Goal: Information Seeking & Learning: Learn about a topic

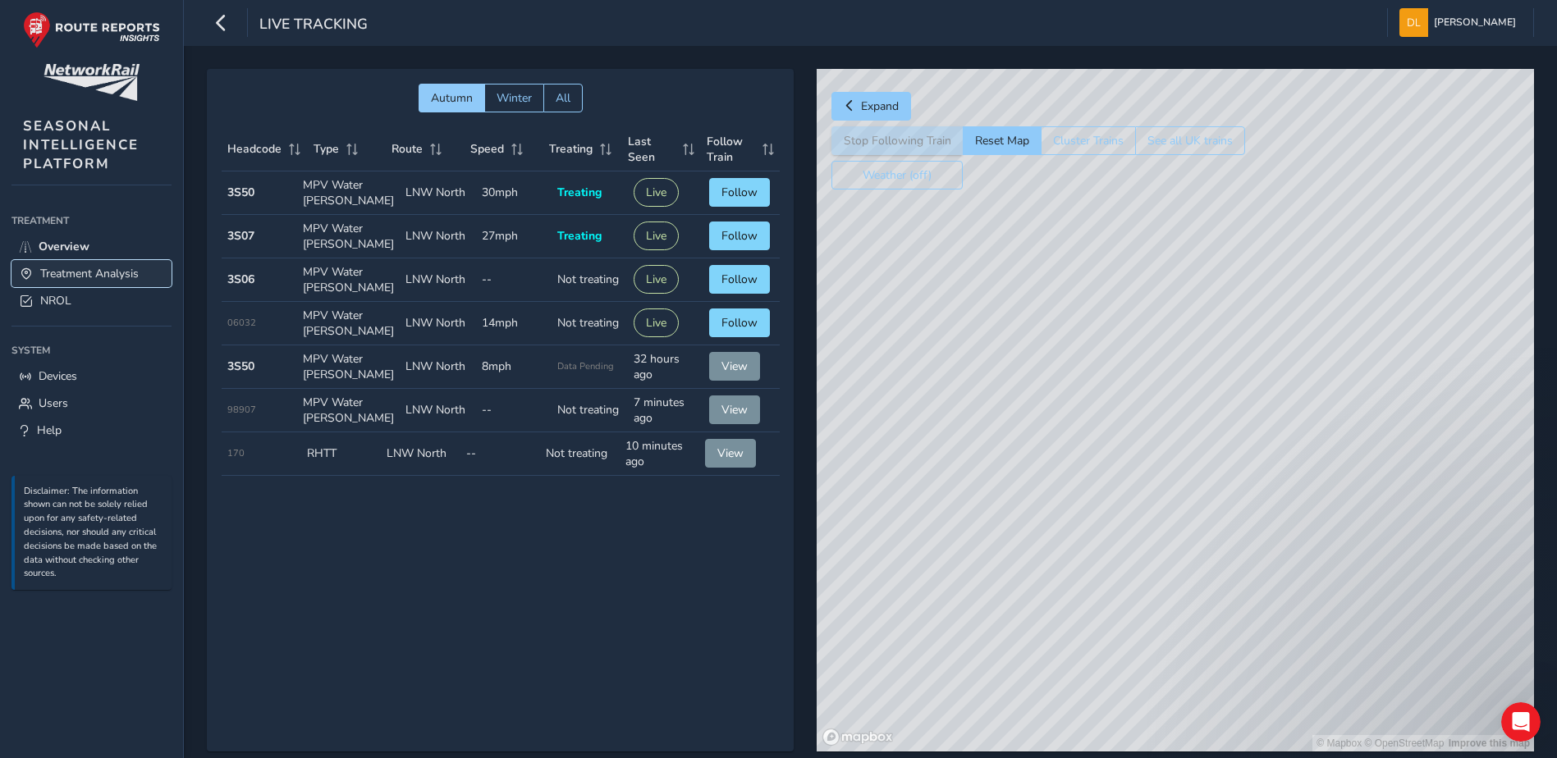
click at [92, 269] on span "Treatment Analysis" at bounding box center [89, 274] width 98 height 16
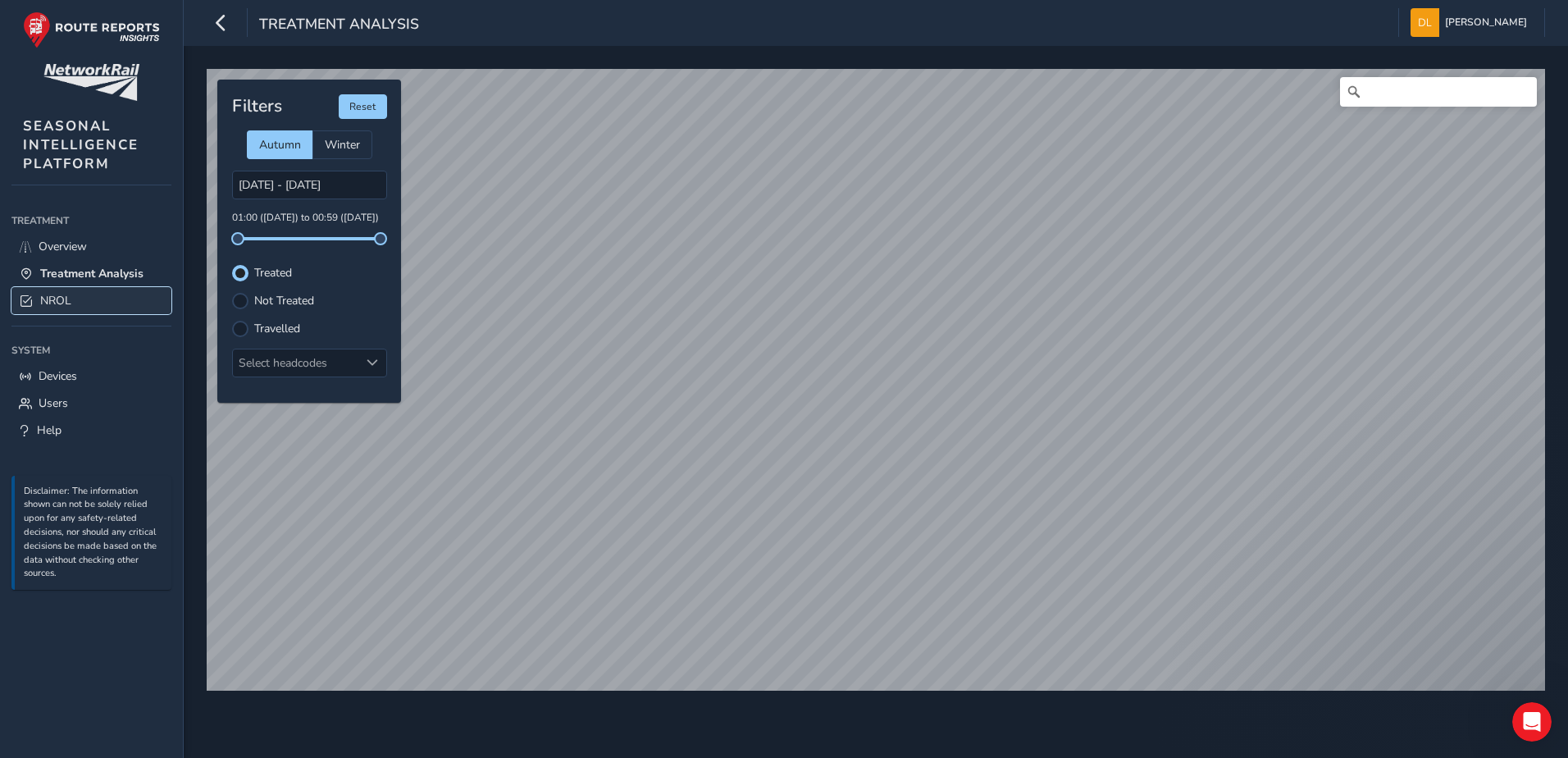
click at [45, 311] on link "NROL" at bounding box center [91, 300] width 160 height 27
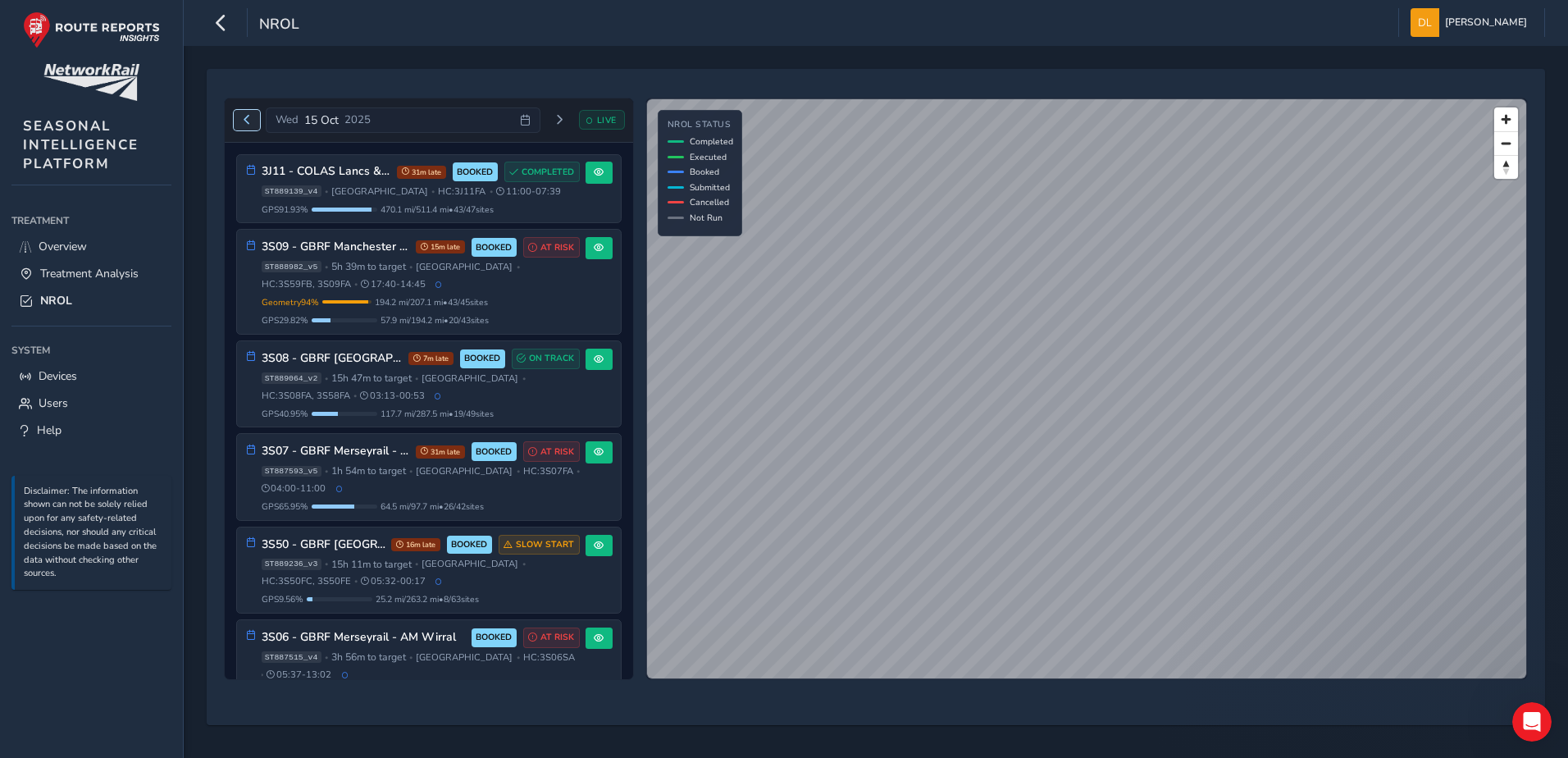
click at [249, 121] on span "Previous day" at bounding box center [247, 120] width 10 height 10
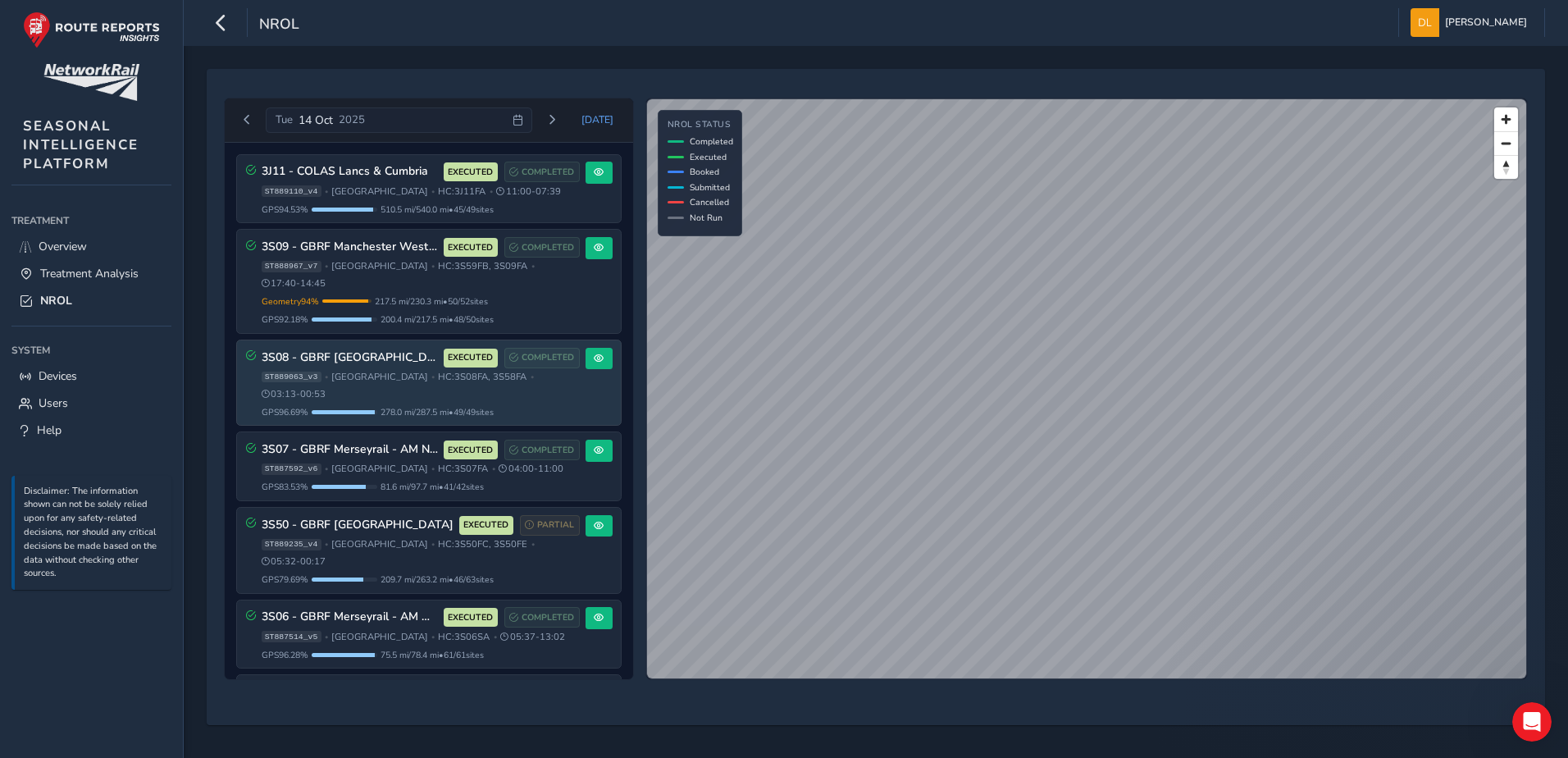
scroll to position [143, 0]
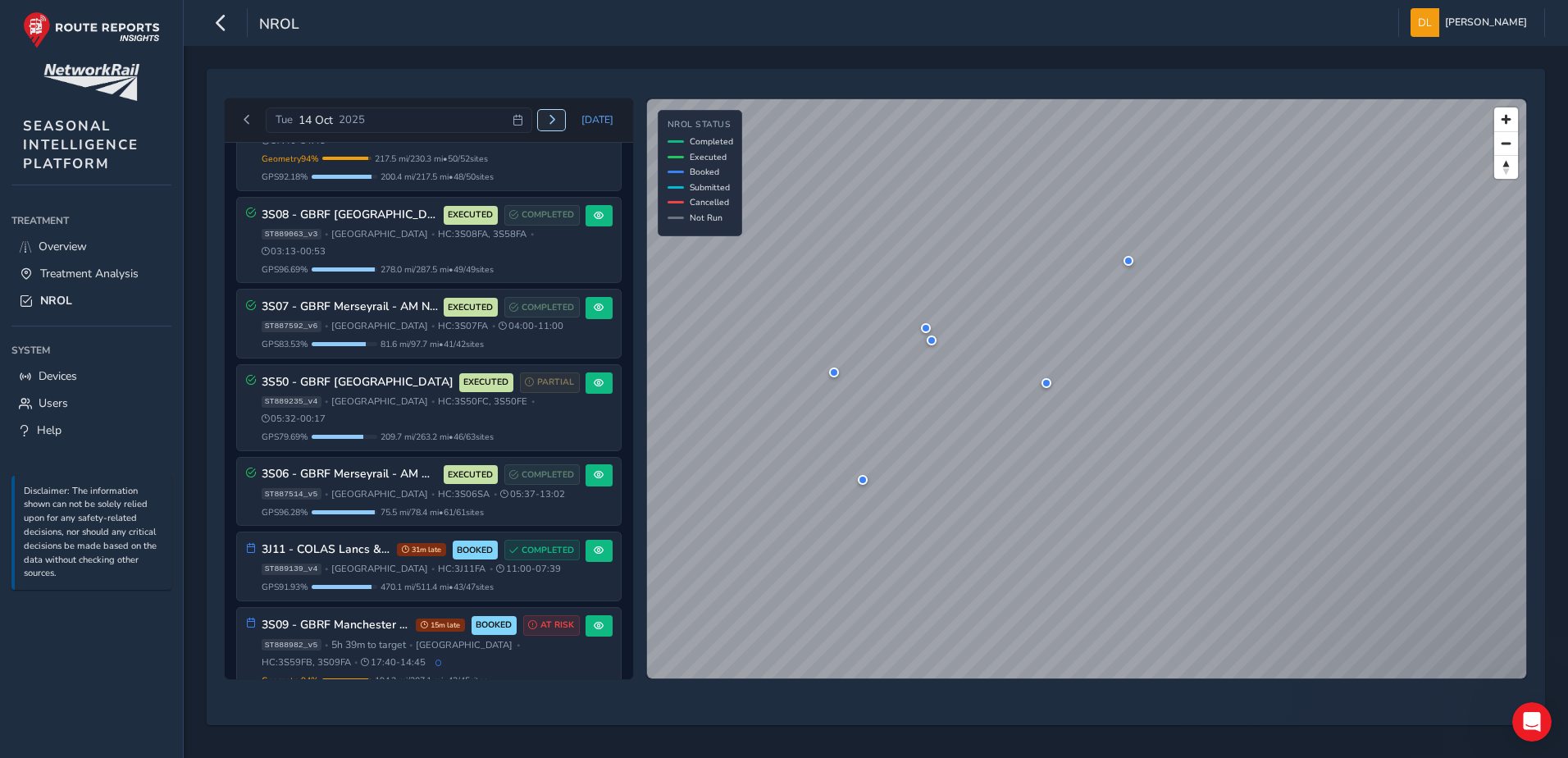
click at [562, 120] on button "Next day" at bounding box center [551, 120] width 27 height 21
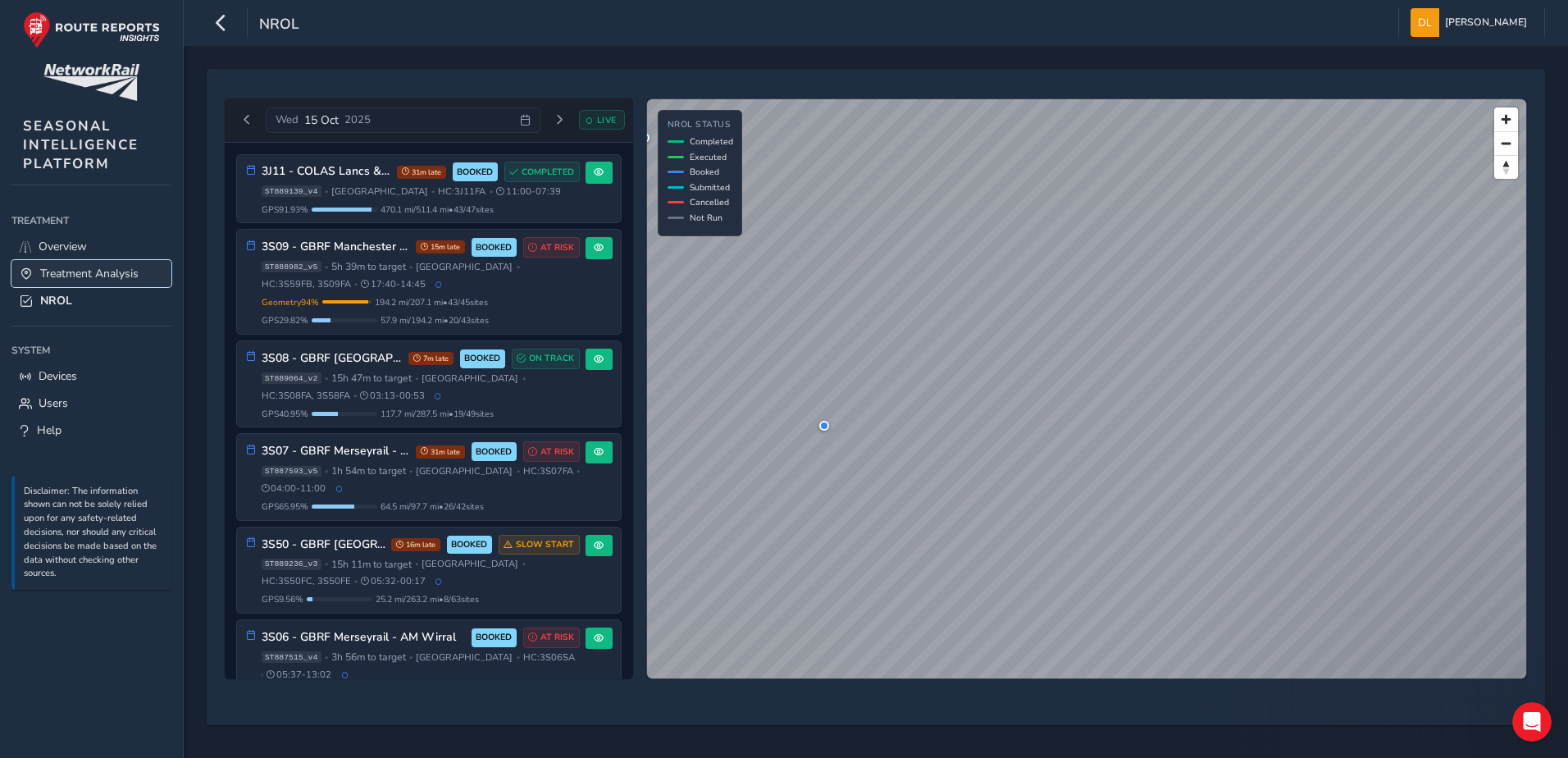
click at [74, 269] on span "Treatment Analysis" at bounding box center [89, 274] width 98 height 16
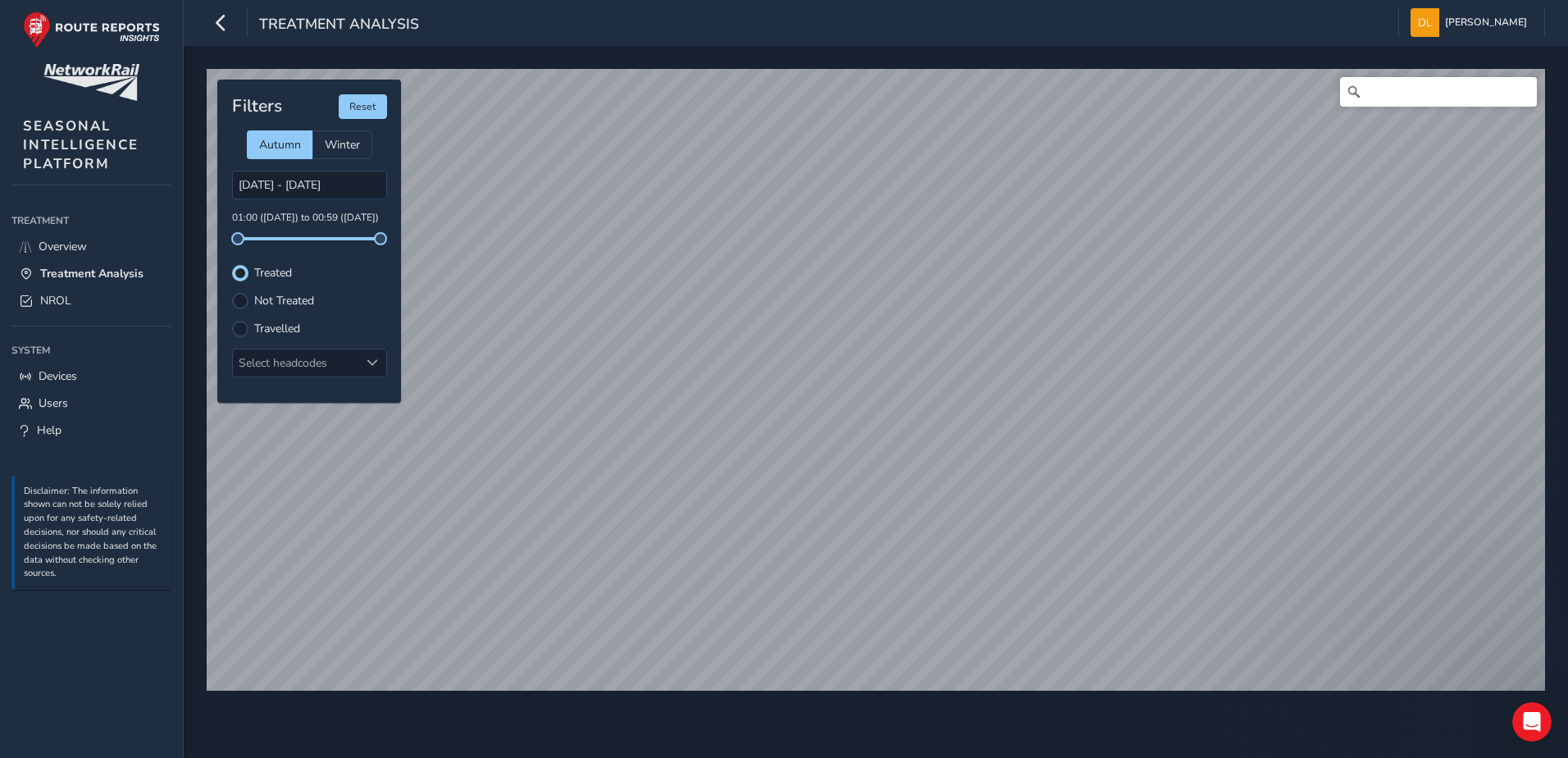
click at [281, 307] on label "Not Treated" at bounding box center [284, 300] width 60 height 11
click at [241, 300] on input "Not Treated" at bounding box center [241, 300] width 0 height 0
click at [278, 324] on label "Travelled" at bounding box center [277, 328] width 46 height 11
click at [241, 328] on input "Travelled" at bounding box center [241, 328] width 0 height 0
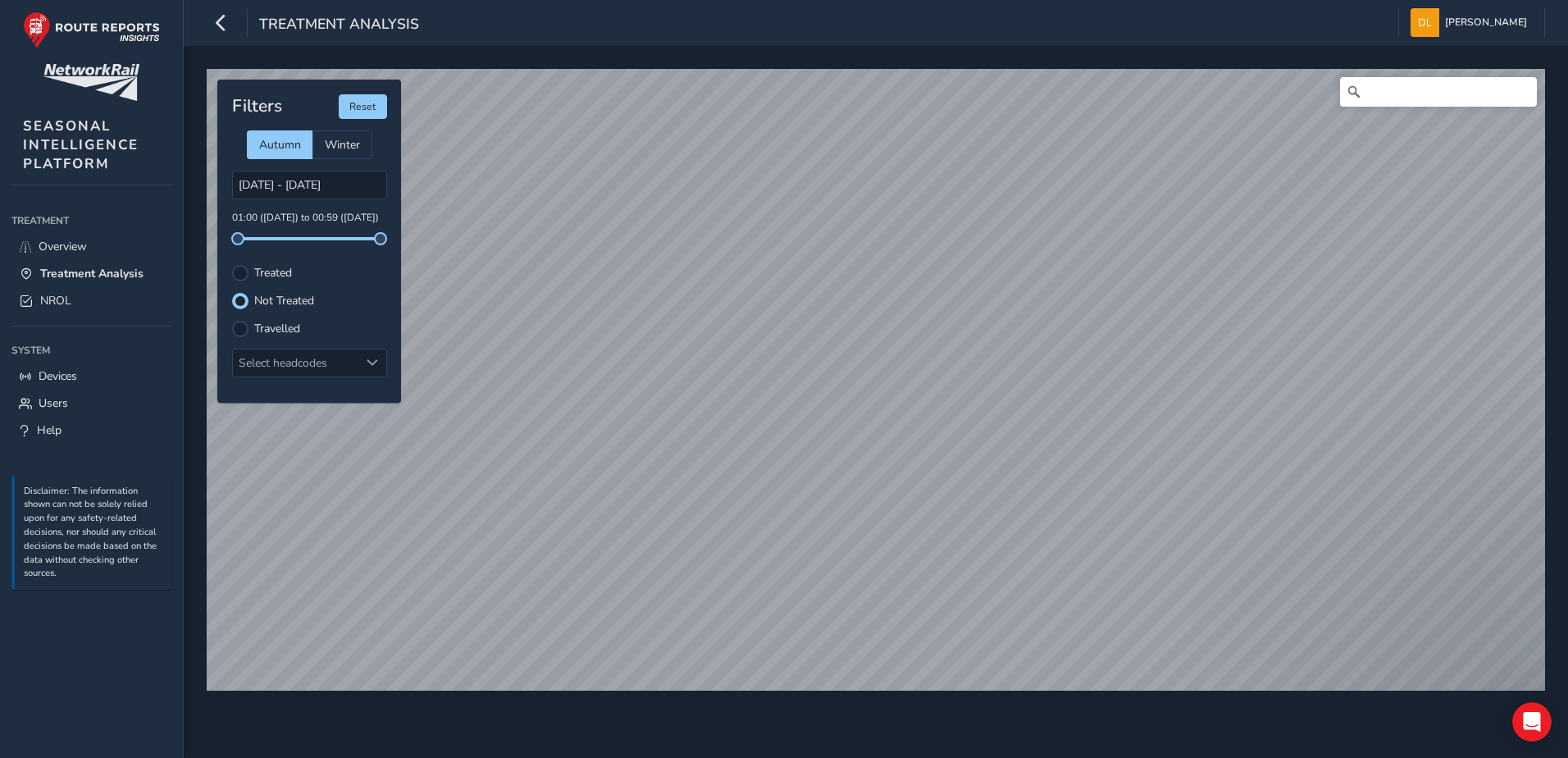
scroll to position [8, 10]
click at [87, 277] on span "Treatment Analysis" at bounding box center [91, 274] width 103 height 16
type input "[DATE] - [DATE]"
click at [101, 276] on span "Treatment Analysis" at bounding box center [91, 274] width 103 height 16
click at [78, 268] on span "Treatment Analysis" at bounding box center [91, 274] width 103 height 16
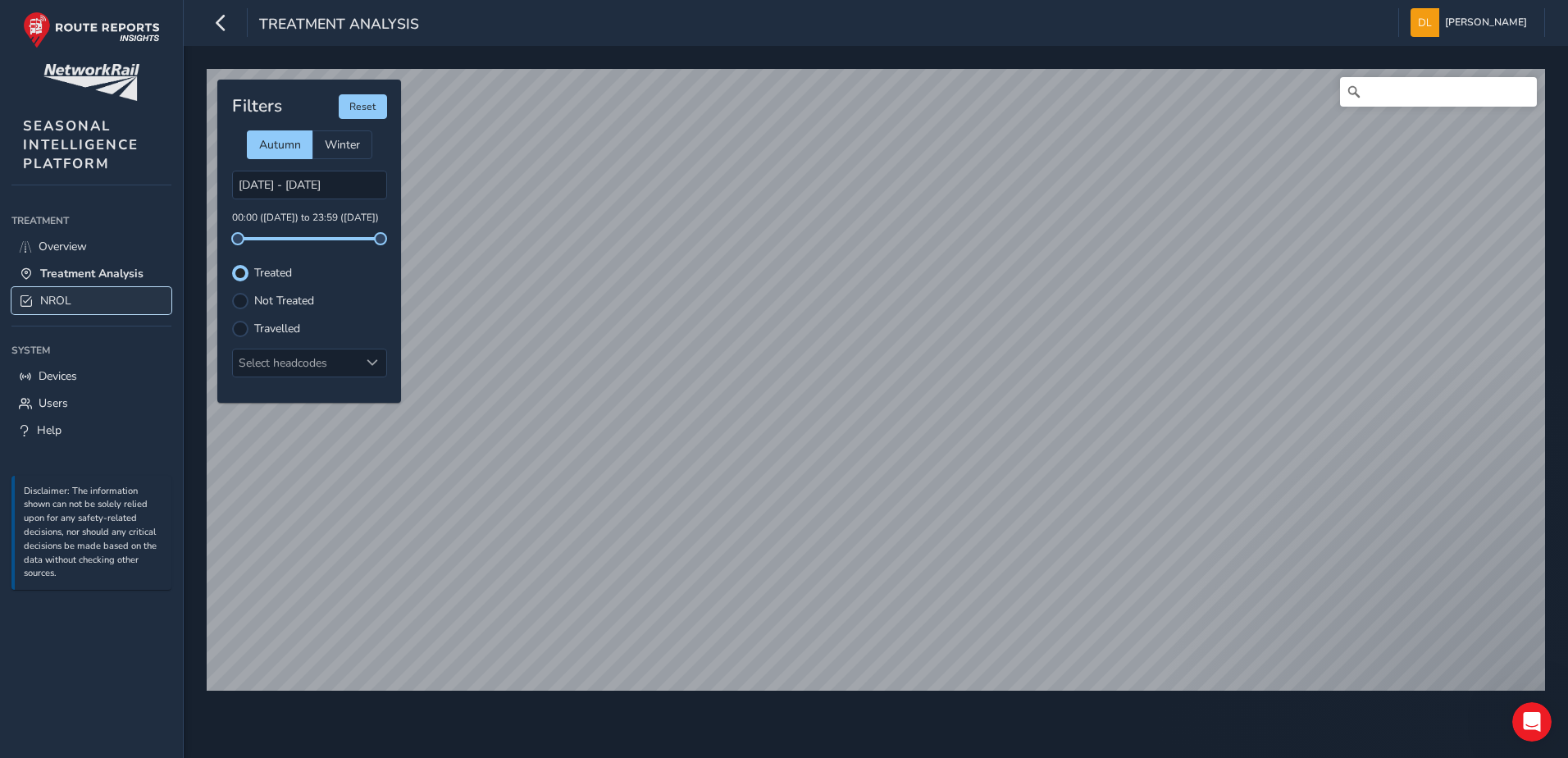
click at [41, 308] on span "NROL" at bounding box center [55, 301] width 31 height 16
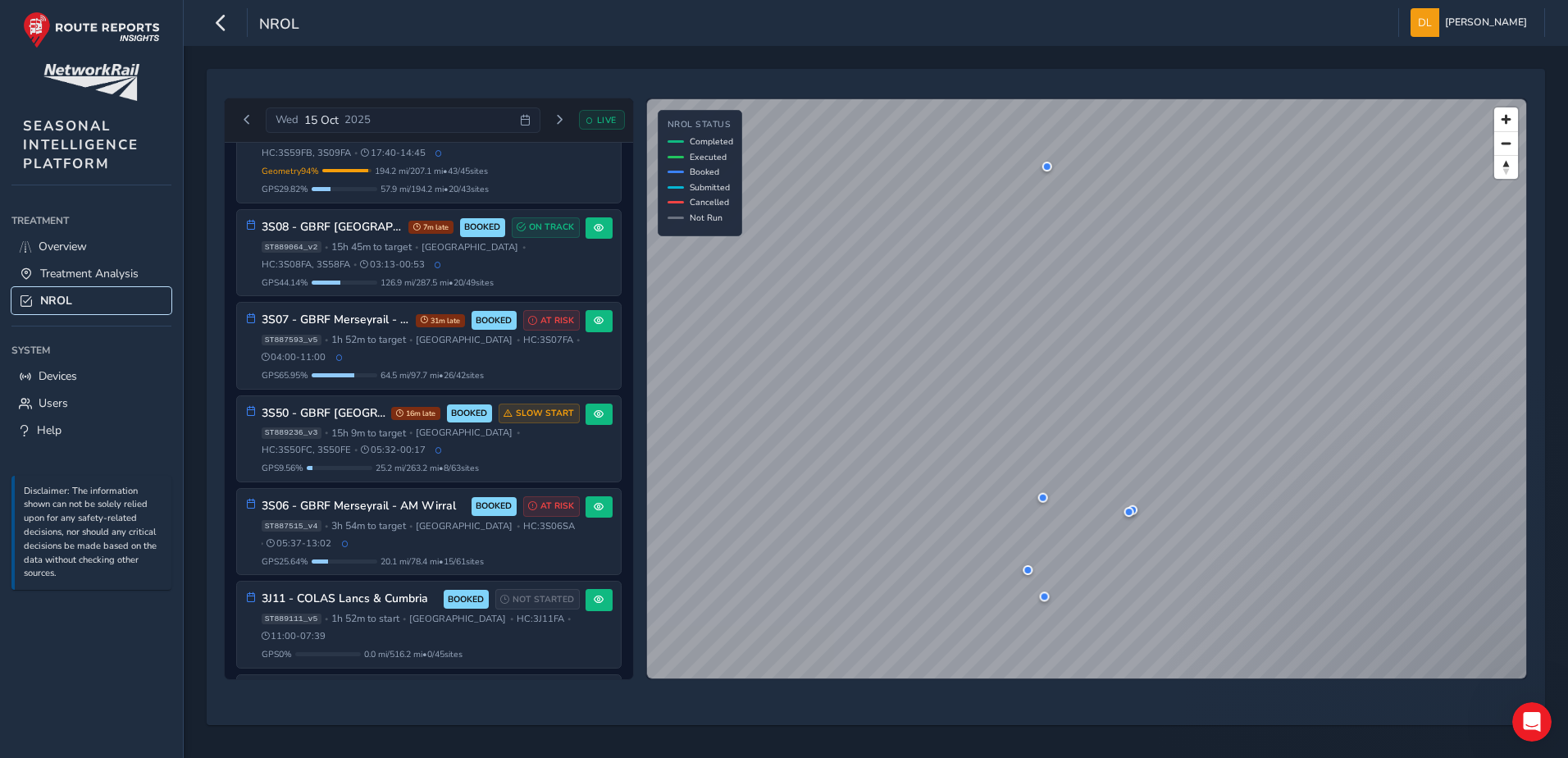
scroll to position [249, 0]
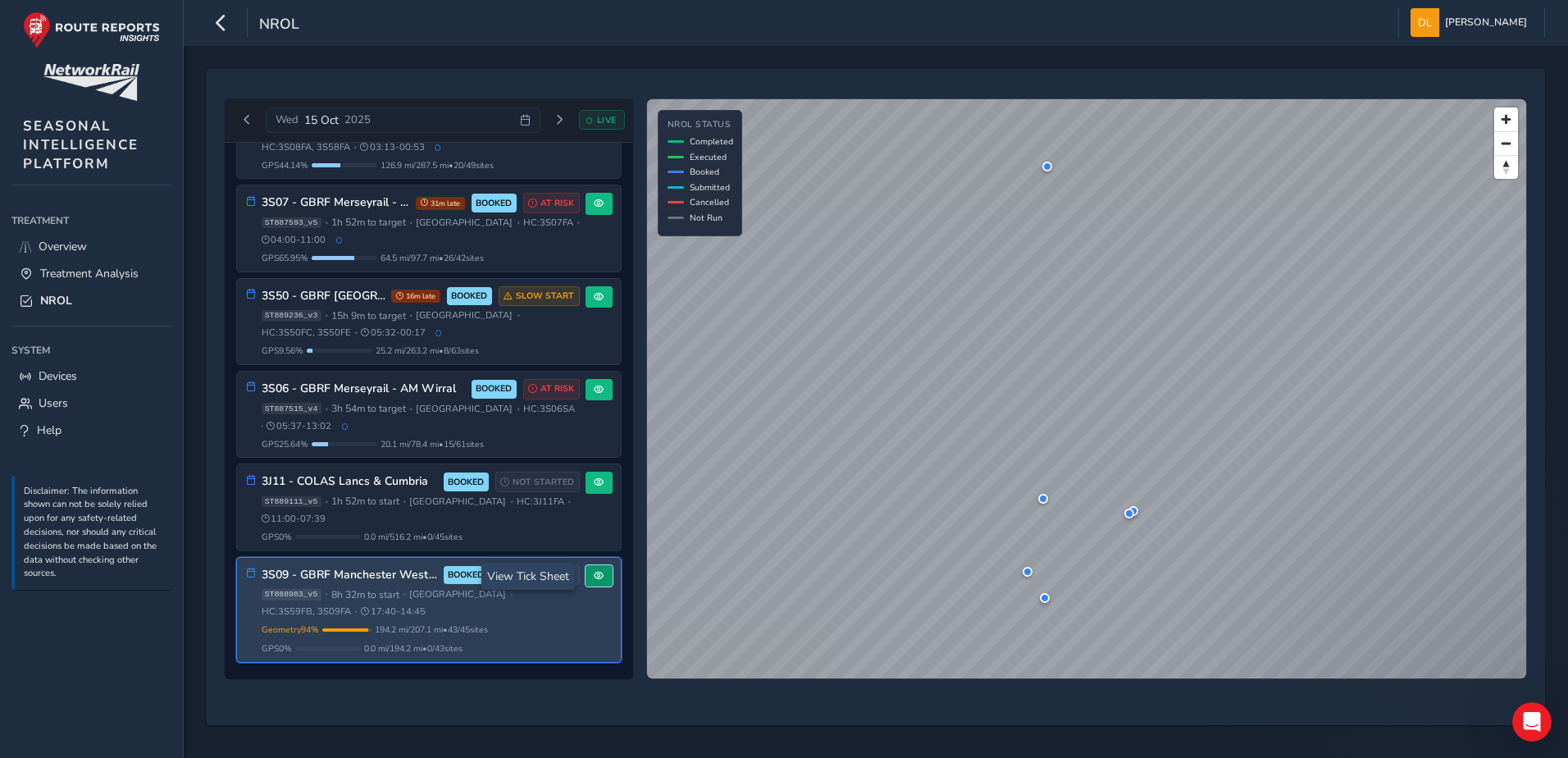
click at [597, 575] on span at bounding box center [599, 576] width 10 height 10
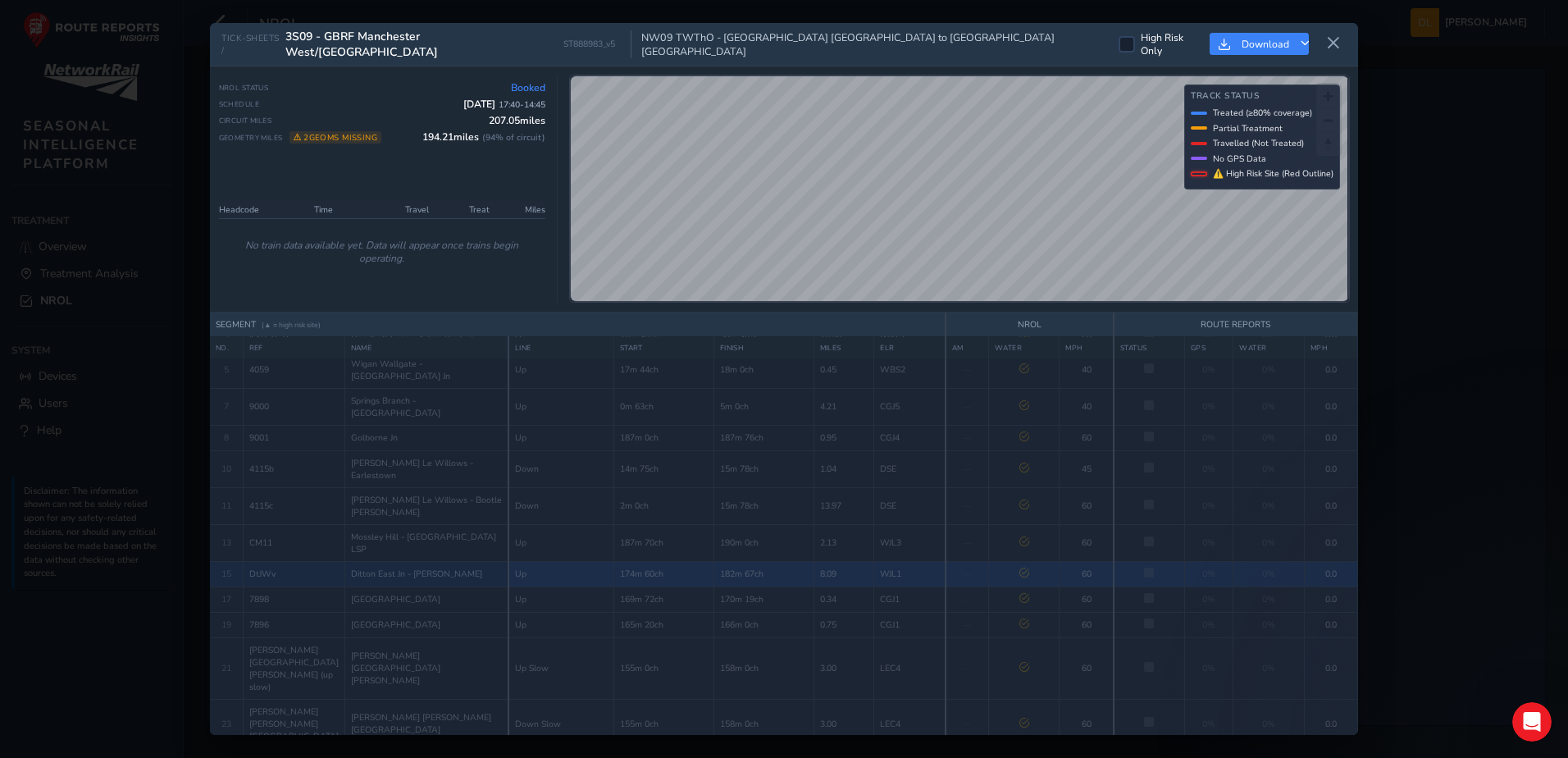
scroll to position [86, 0]
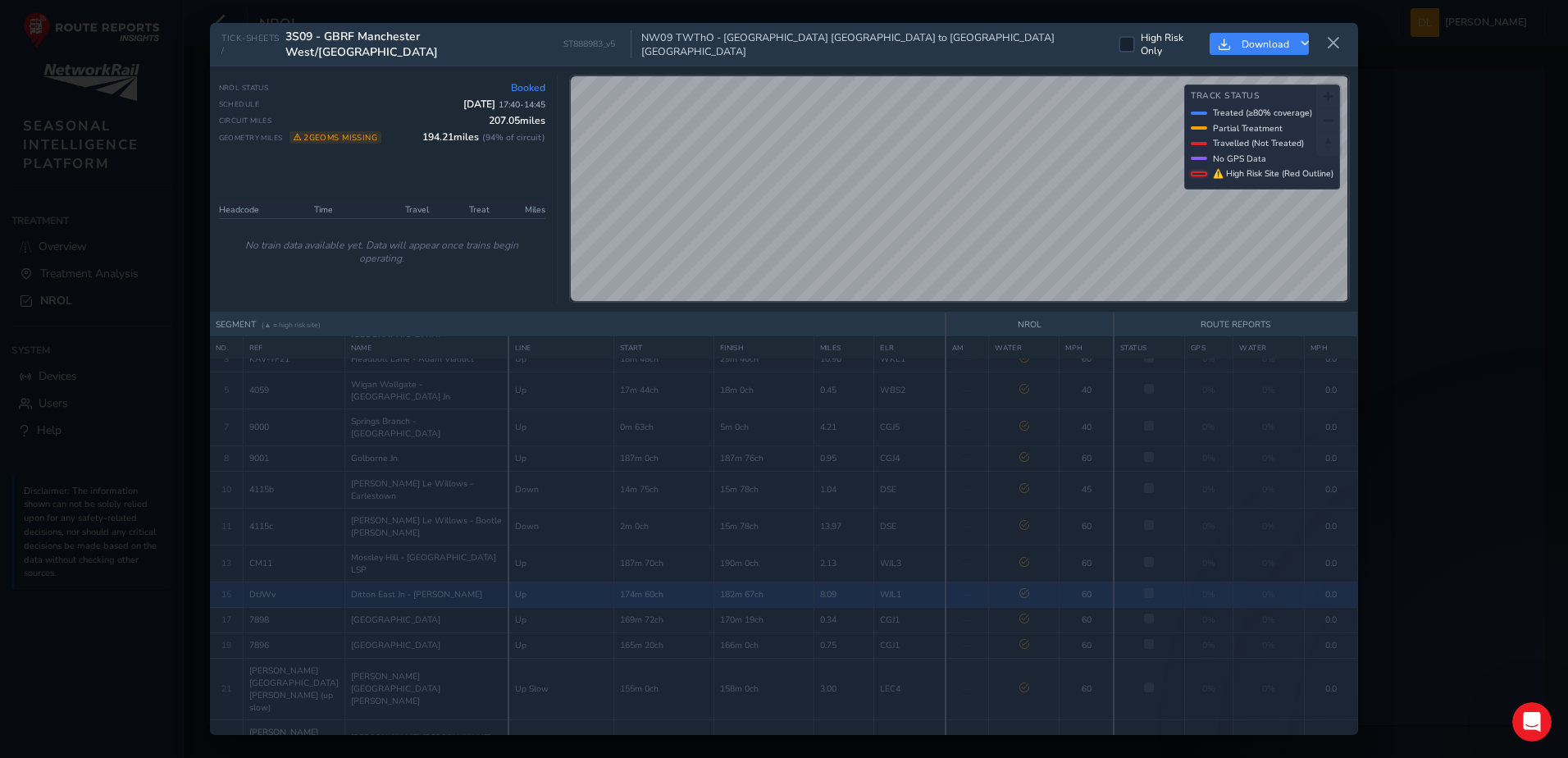
click at [991, 48] on div "TICK-SHEETS / 3S09 - GBRF [GEOGRAPHIC_DATA] ST888983_v5 NW09 TWThO - [GEOGRAPHI…" at bounding box center [784, 379] width 1148 height 713
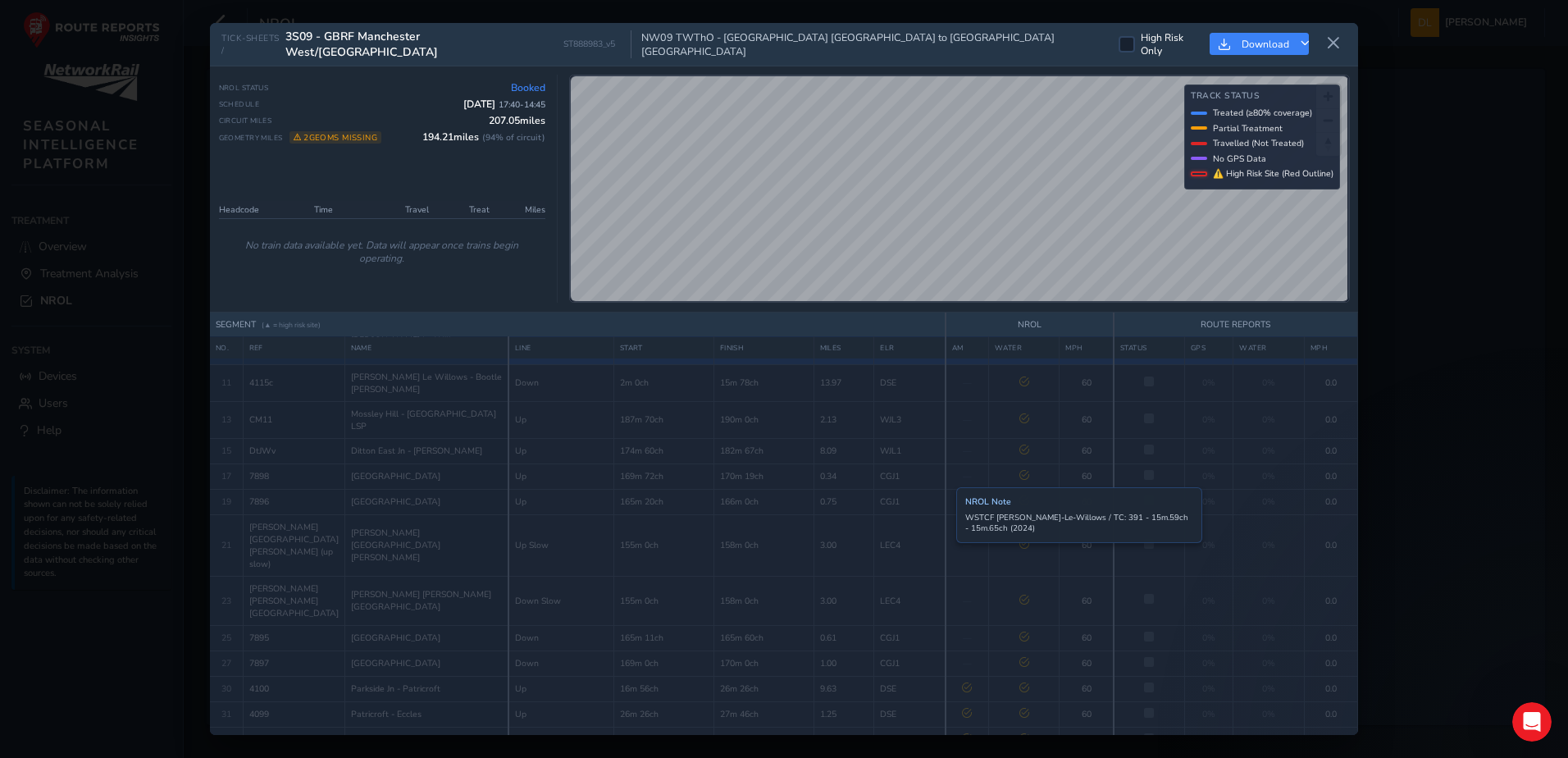
scroll to position [0, 0]
click at [1332, 44] on icon at bounding box center [1333, 43] width 15 height 15
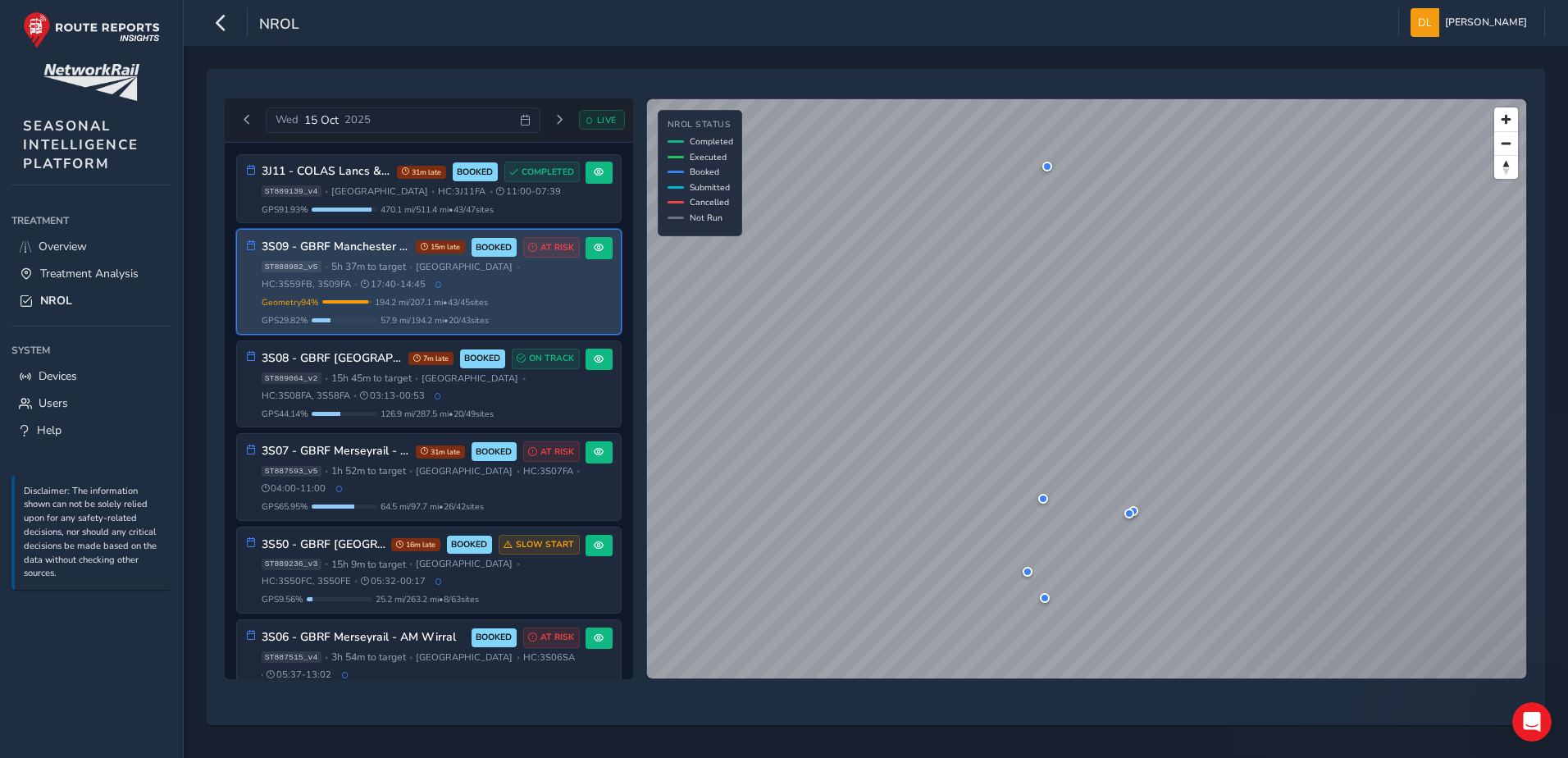
click at [356, 248] on h3 "3S09 - GBRF Manchester West/[GEOGRAPHIC_DATA]" at bounding box center [336, 248] width 149 height 14
click at [594, 249] on span at bounding box center [599, 248] width 10 height 10
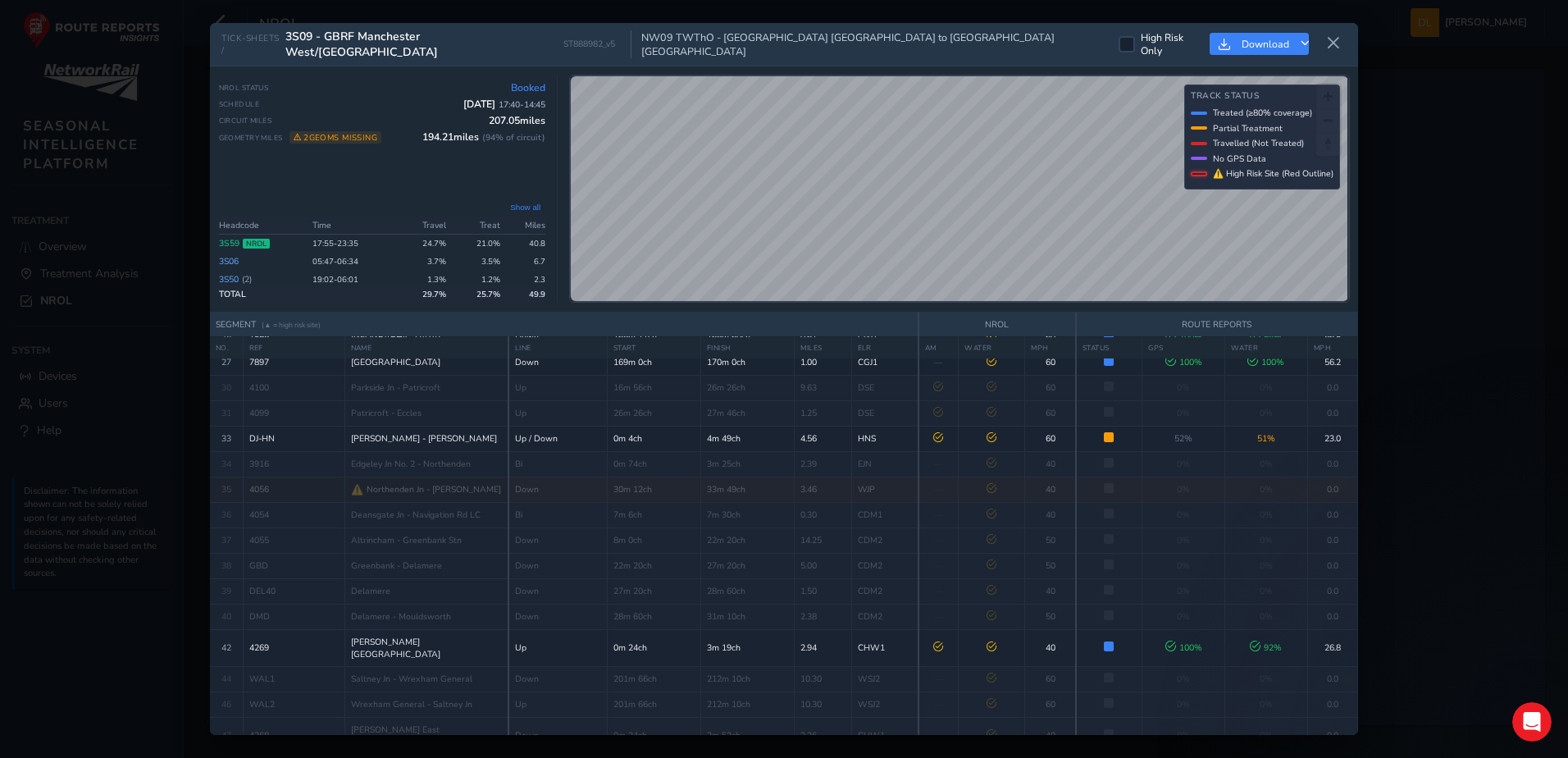
scroll to position [375, 0]
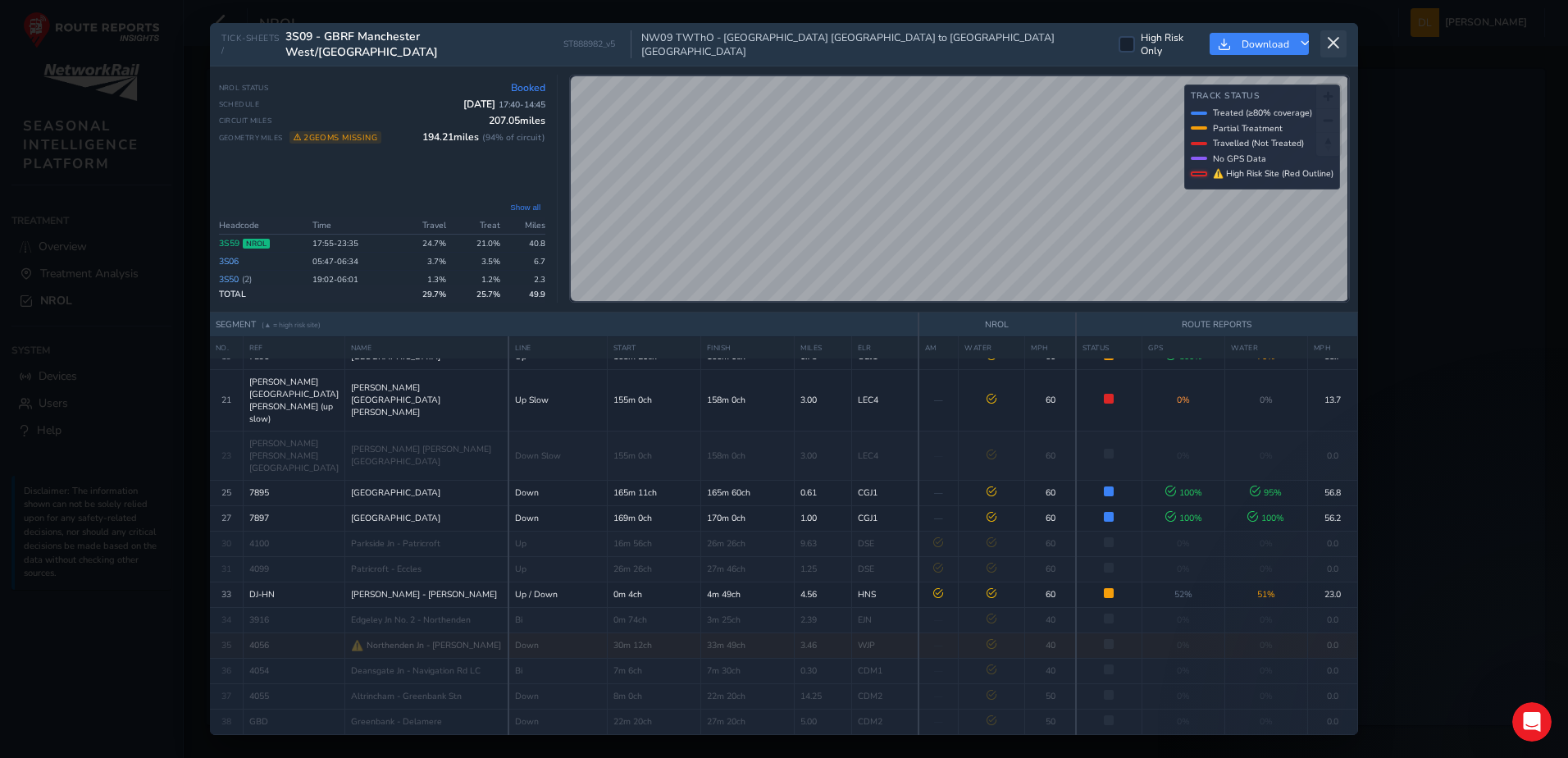
click at [1335, 41] on icon at bounding box center [1333, 43] width 15 height 15
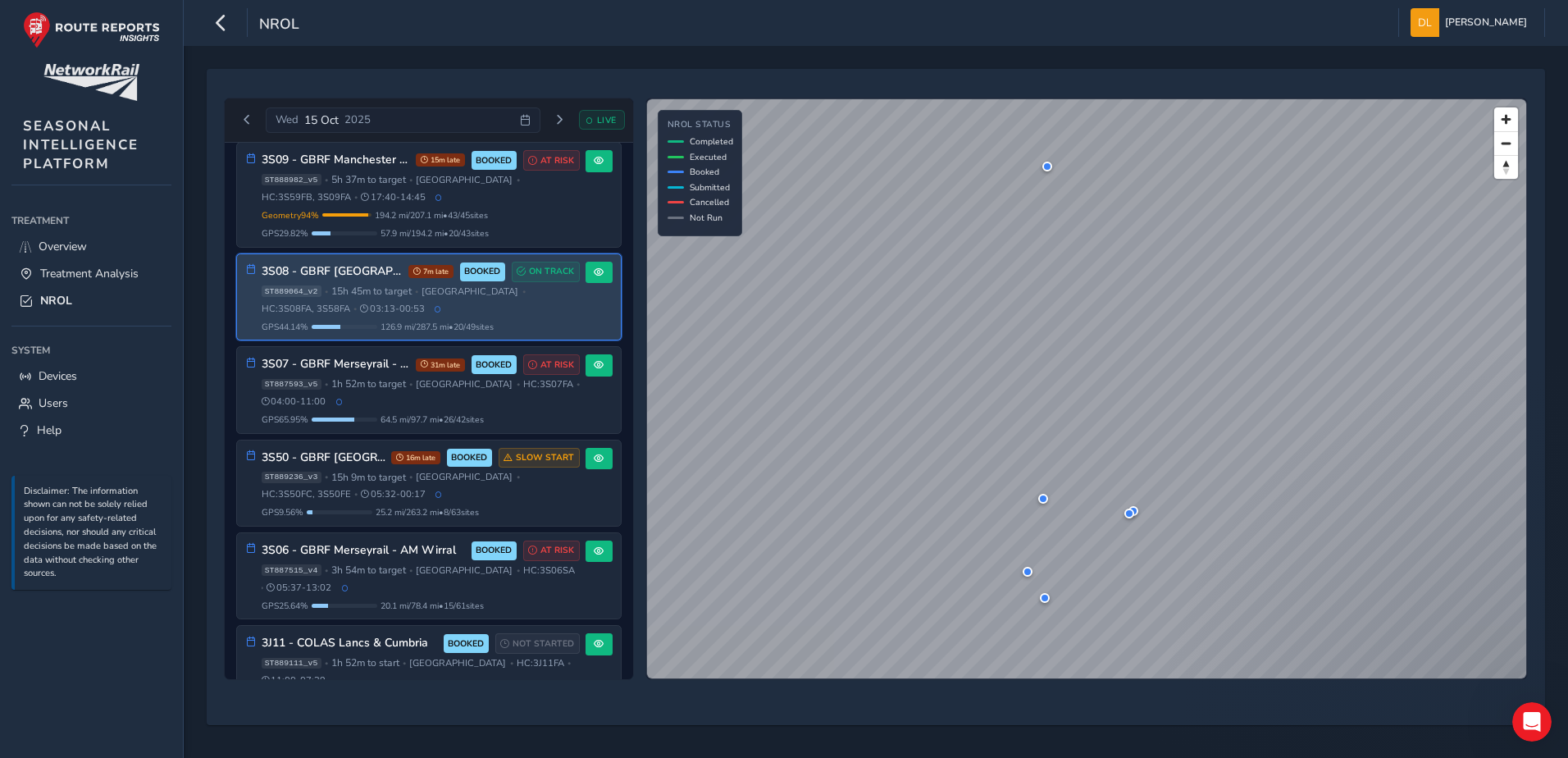
scroll to position [82, 0]
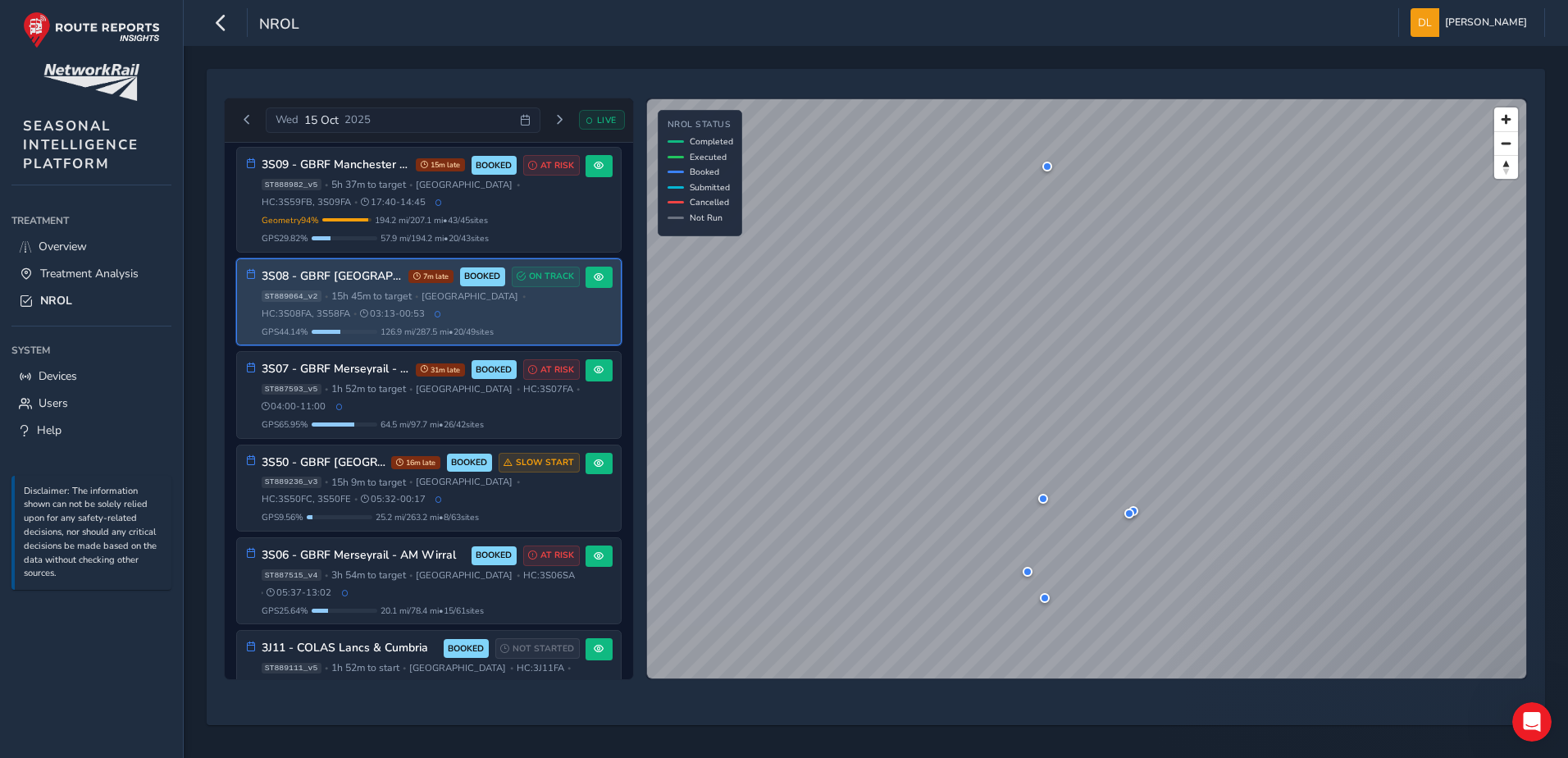
click at [607, 273] on div "3S08 - GBRF Preston/Manchester North 7m late BOOKED ON TRACK ST889064_v2 • 15h …" at bounding box center [429, 301] width 384 height 85
click at [602, 273] on button at bounding box center [599, 278] width 27 height 22
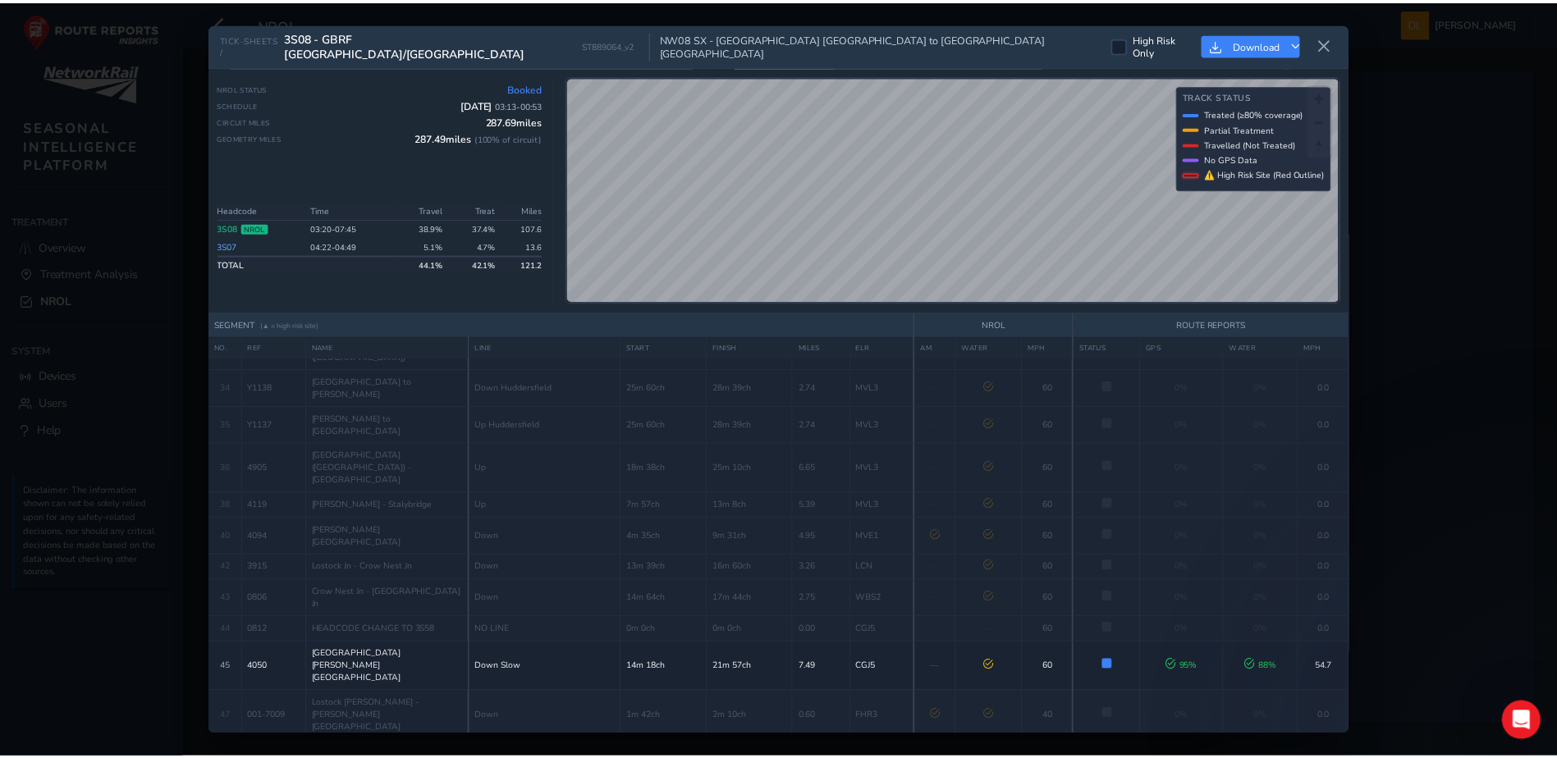
scroll to position [889, 0]
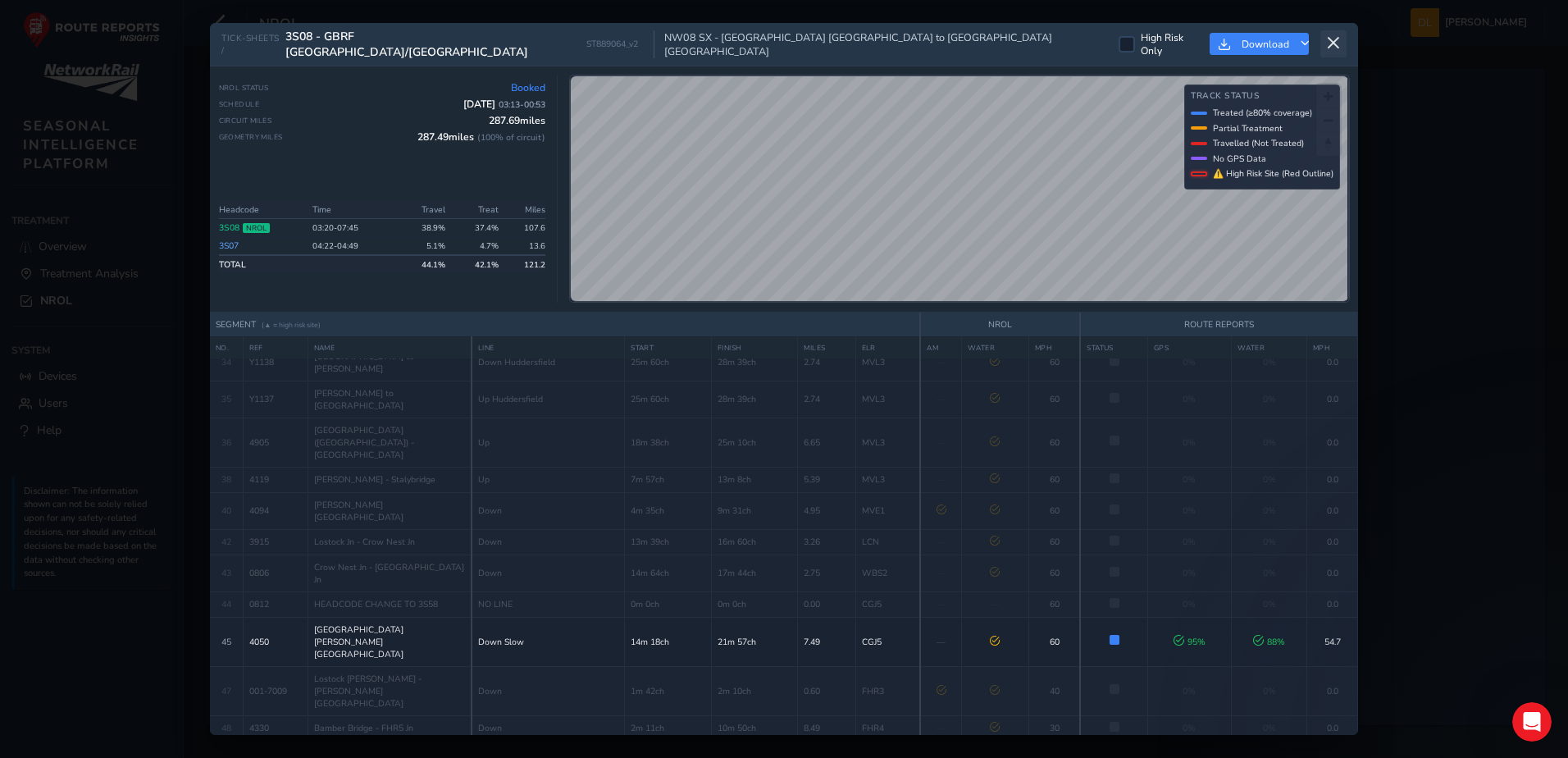
click at [1332, 37] on icon at bounding box center [1333, 43] width 15 height 15
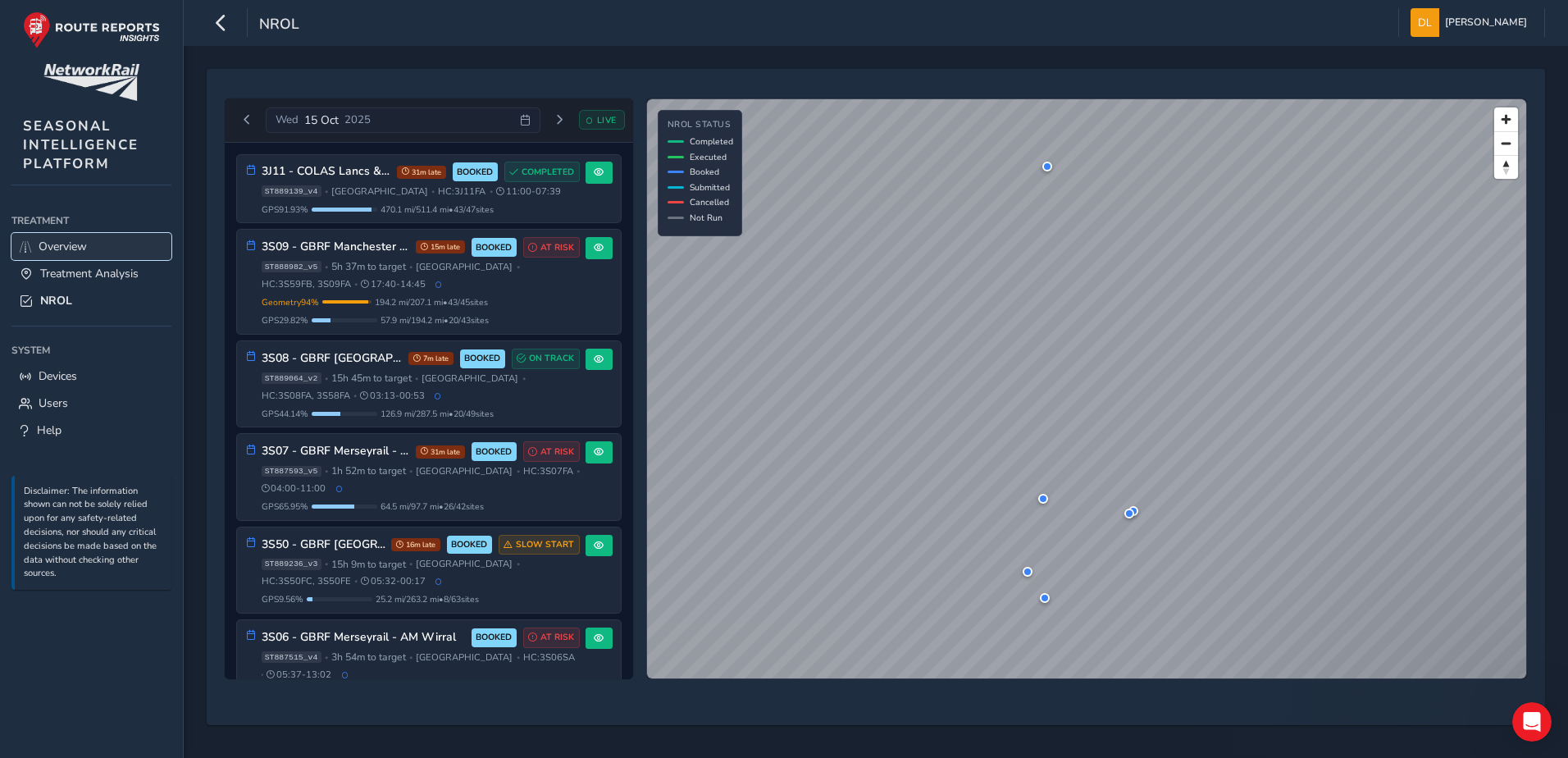
click at [81, 259] on link "Overview" at bounding box center [91, 246] width 160 height 27
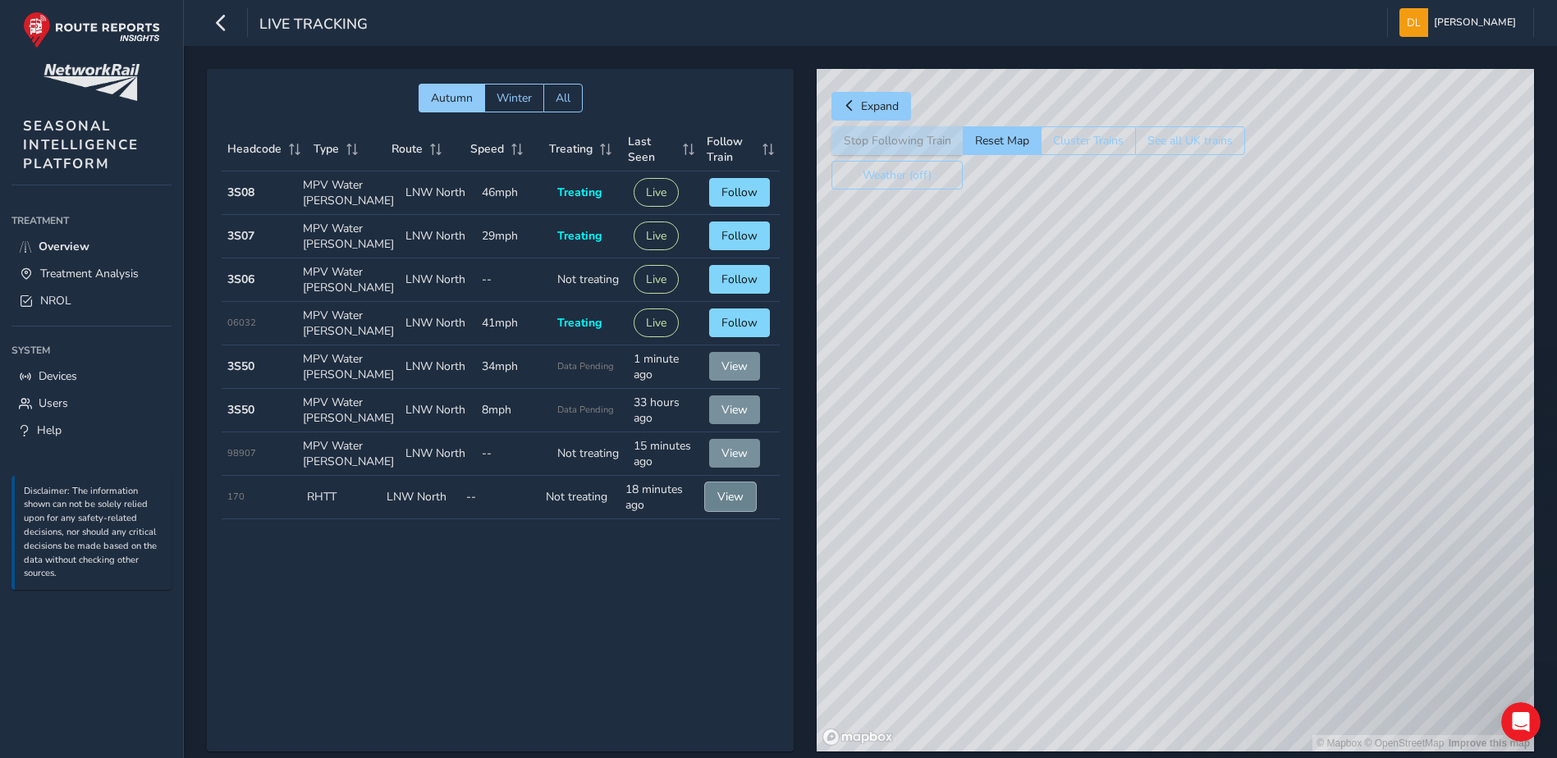
click at [741, 501] on span "View" at bounding box center [730, 497] width 26 height 16
click at [1135, 365] on div "© Mapbox © OpenStreetMap Improve this map © Maxar" at bounding box center [1175, 410] width 717 height 683
drag, startPoint x: 1149, startPoint y: 276, endPoint x: 758, endPoint y: 489, distance: 445.2
click at [759, 488] on div "Autumn Winter All Headcode Type Route Speed Treating Last Seen Follow Train Hea…" at bounding box center [870, 422] width 1327 height 706
click at [1129, 594] on div "© Mapbox © OpenStreetMap Improve this map" at bounding box center [1175, 410] width 717 height 683
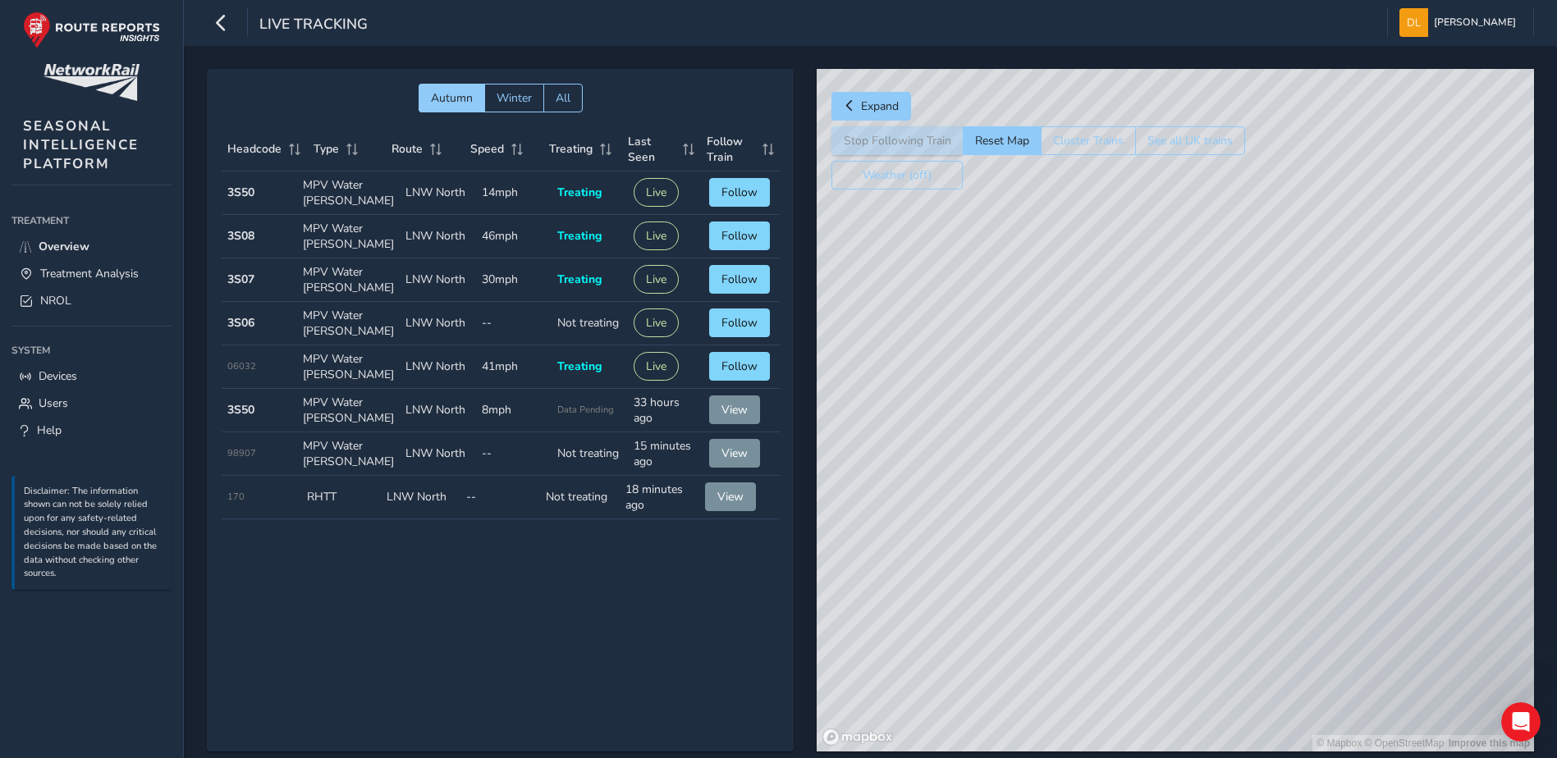
click at [1142, 587] on div "© Mapbox © OpenStreetMap Improve this map" at bounding box center [1175, 410] width 717 height 683
click at [1330, 300] on div "© Mapbox © OpenStreetMap Improve this map" at bounding box center [1175, 410] width 717 height 683
click at [1312, 307] on div "© Mapbox © OpenStreetMap Improve this map" at bounding box center [1175, 410] width 717 height 683
click at [1320, 305] on div "© Mapbox © OpenStreetMap Improve this map" at bounding box center [1175, 410] width 717 height 683
